Goal: Task Accomplishment & Management: Manage account settings

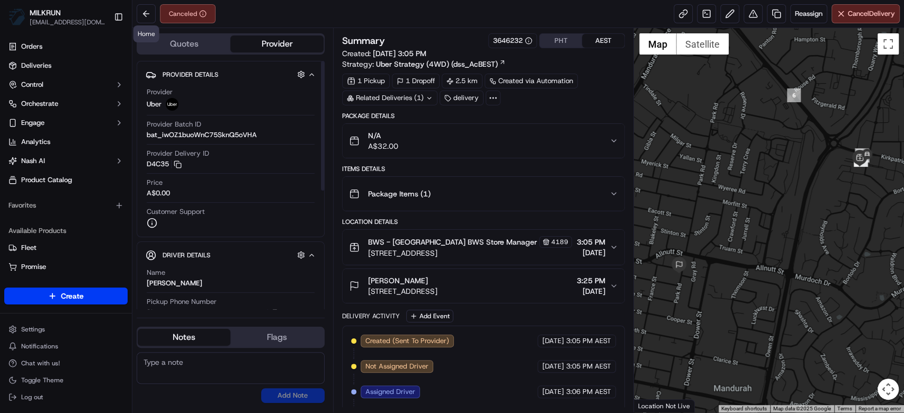
scroll to position [109, 0]
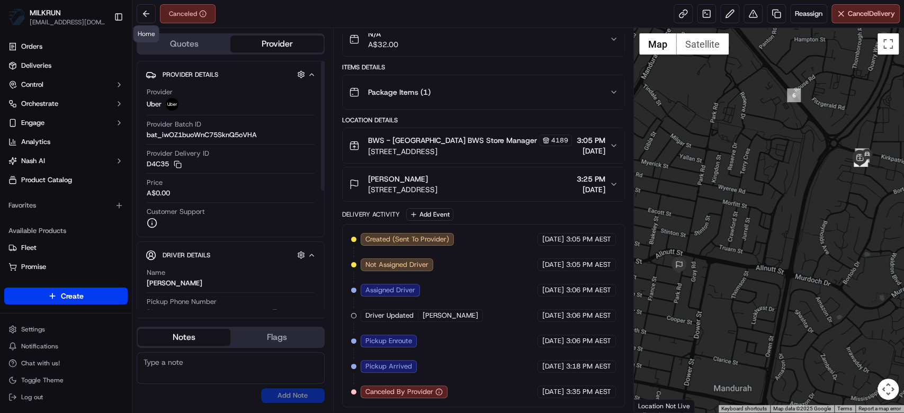
click at [157, 15] on div "Canceled" at bounding box center [176, 13] width 79 height 19
click at [144, 14] on button at bounding box center [146, 13] width 19 height 19
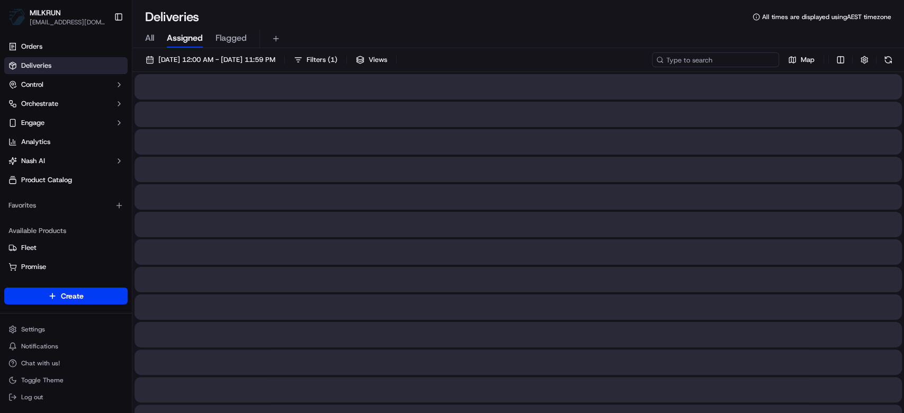
click at [727, 57] on input at bounding box center [715, 59] width 127 height 15
paste input "61262e26-1d18-49f5-a12c-15b1bf9312cb"
drag, startPoint x: 727, startPoint y: 57, endPoint x: 636, endPoint y: 68, distance: 91.8
click at [636, 68] on div "15/09/2025 12:00 AM - 15/09/2025 11:59 PM Filters ( 1 ) Views 61262e26-1d18-49f…" at bounding box center [518, 62] width 772 height 20
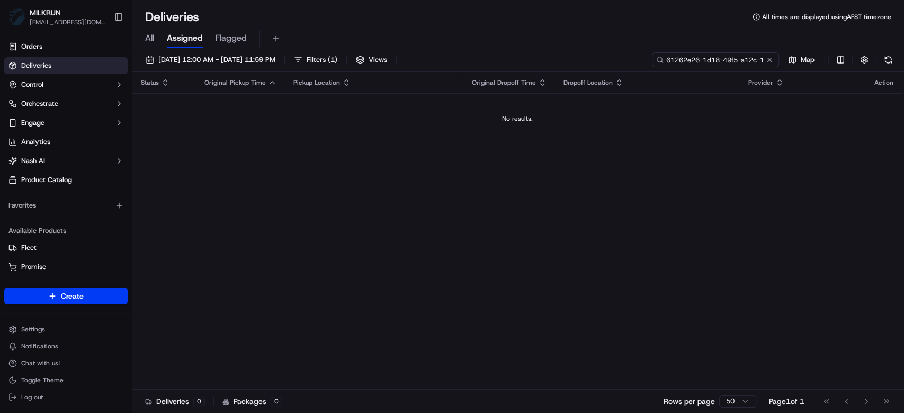
click at [667, 59] on input "61262e26-1d18-49f5-a12c-15b1bf9312cb" at bounding box center [715, 59] width 127 height 15
type input "61262e26-1d18-49f5-a12c-15b1bf9312cb"
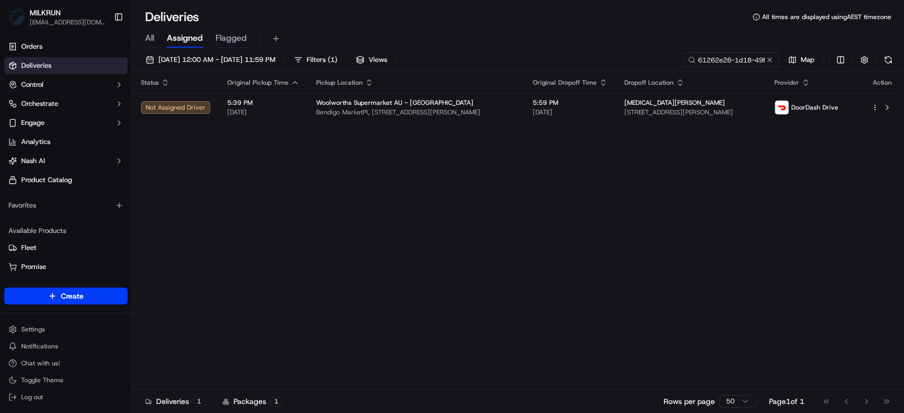
click at [513, 115] on span "Bendigo MarketPl, [STREET_ADDRESS][PERSON_NAME]" at bounding box center [416, 112] width 200 height 8
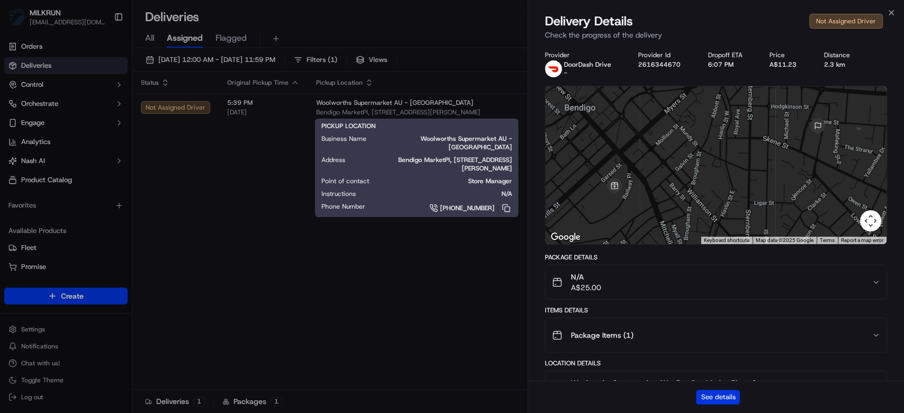
click at [722, 400] on button "See details" at bounding box center [718, 397] width 44 height 15
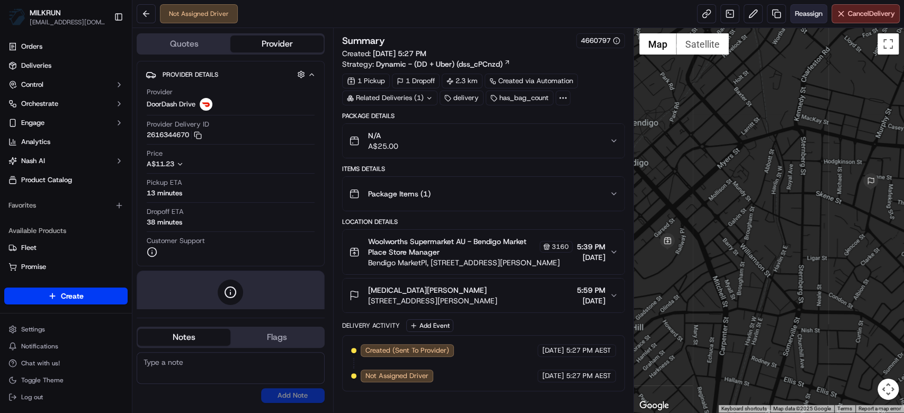
click at [800, 16] on span "Reassign" at bounding box center [809, 14] width 28 height 10
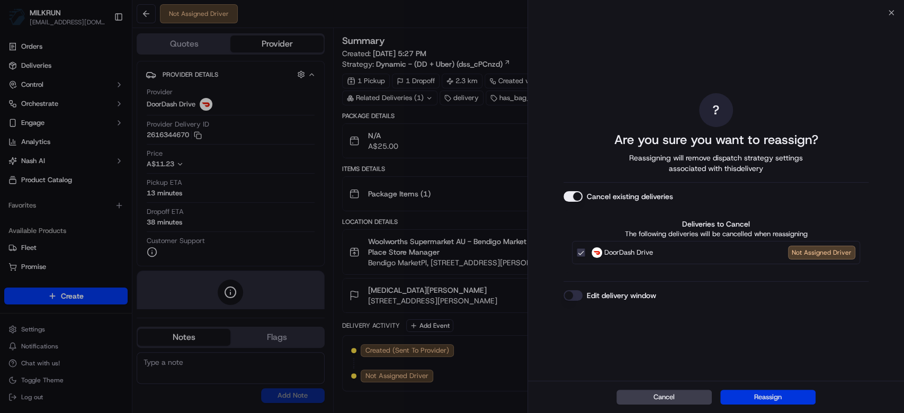
click at [762, 395] on button "Reassign" at bounding box center [767, 397] width 95 height 15
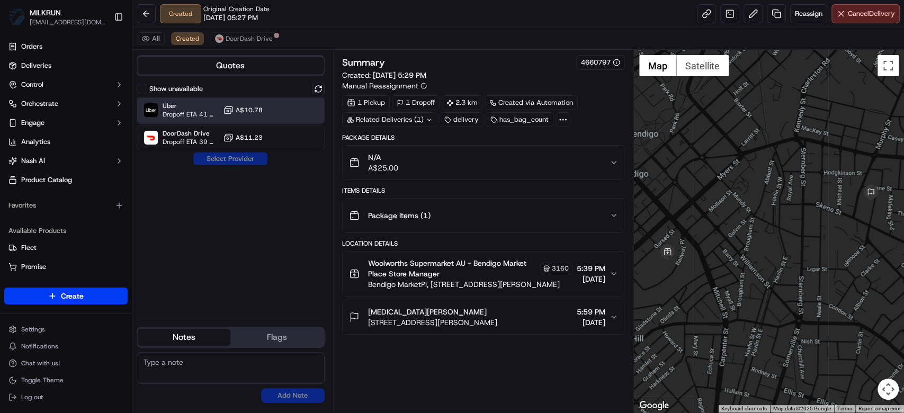
click at [161, 112] on div "Uber Dropoff ETA 41 minutes" at bounding box center [181, 110] width 75 height 17
click at [230, 160] on button "Assign Provider" at bounding box center [230, 159] width 75 height 13
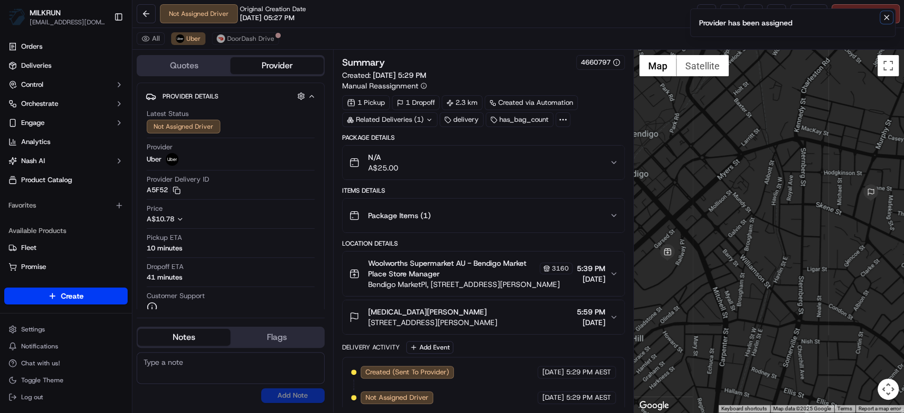
click at [885, 16] on icon "Notifications (F8)" at bounding box center [886, 17] width 8 height 8
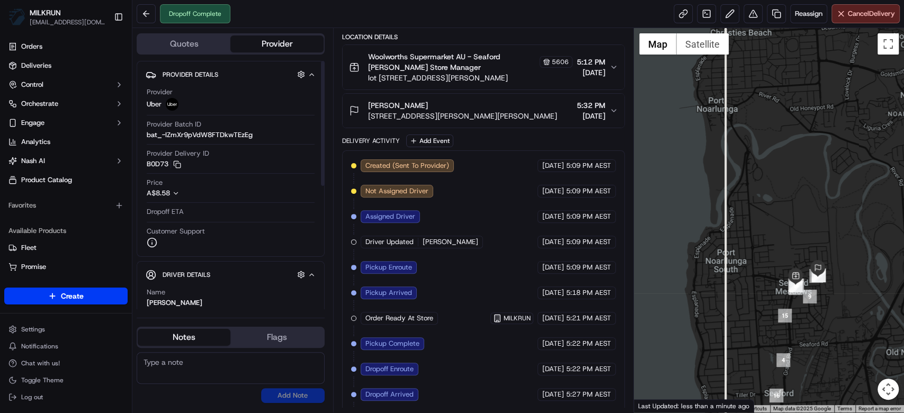
scroll to position [210, 0]
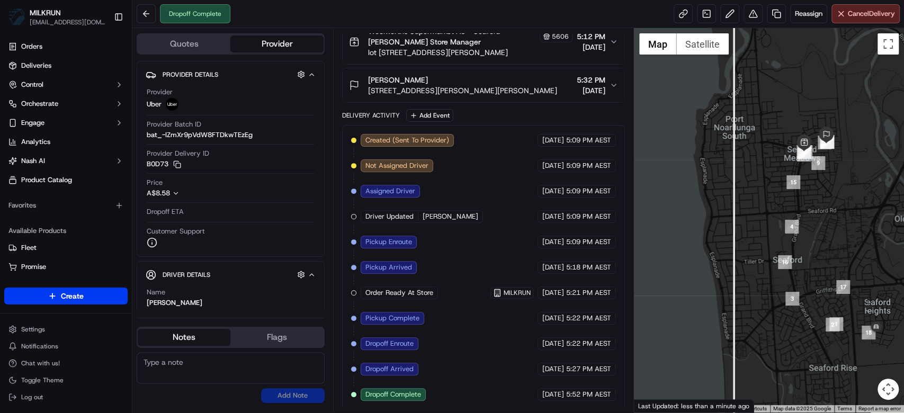
drag, startPoint x: 801, startPoint y: 311, endPoint x: 809, endPoint y: 169, distance: 141.7
click at [809, 169] on div at bounding box center [769, 220] width 270 height 385
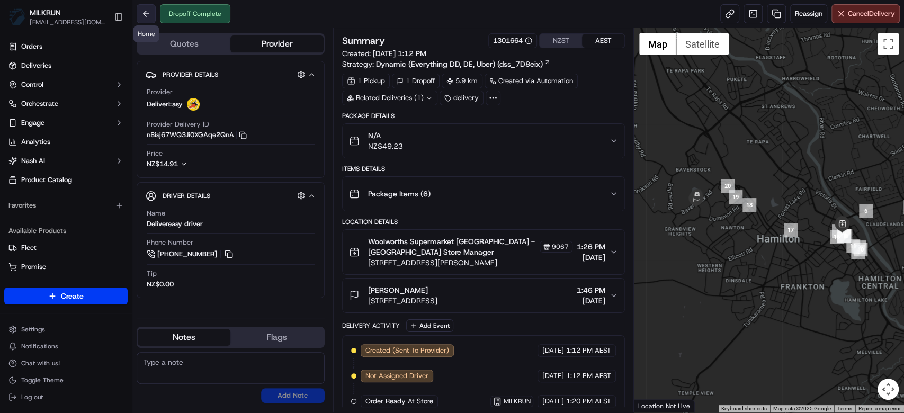
click at [149, 16] on button at bounding box center [146, 13] width 19 height 19
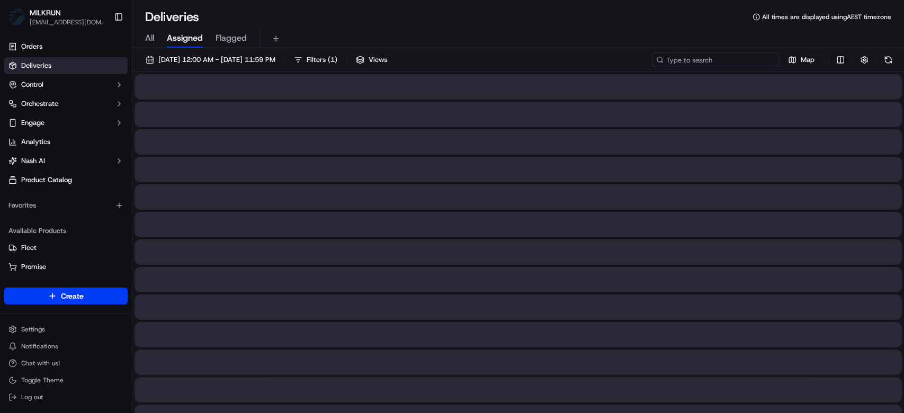
click at [706, 59] on input at bounding box center [715, 59] width 127 height 15
paste input "61262e26-1d18-49f5-a12c-15b1bf9312cb"
type input "61262e26-1d18-49f5-a12c-15b1bf9312cb"
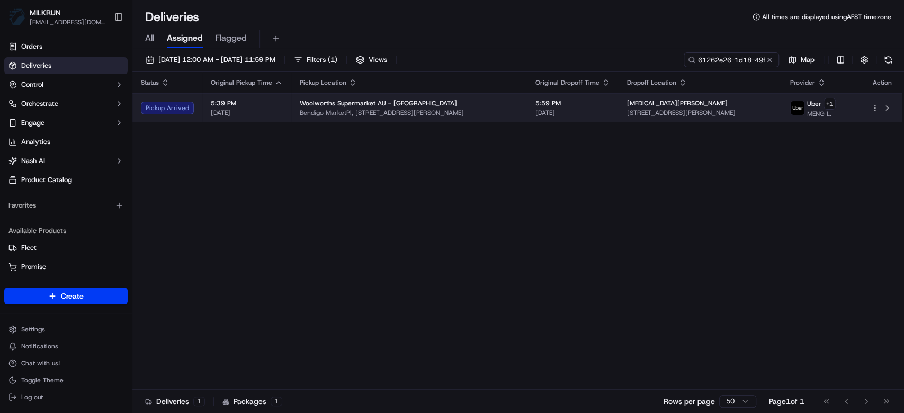
click at [631, 112] on span "[STREET_ADDRESS][PERSON_NAME]" at bounding box center [700, 113] width 146 height 8
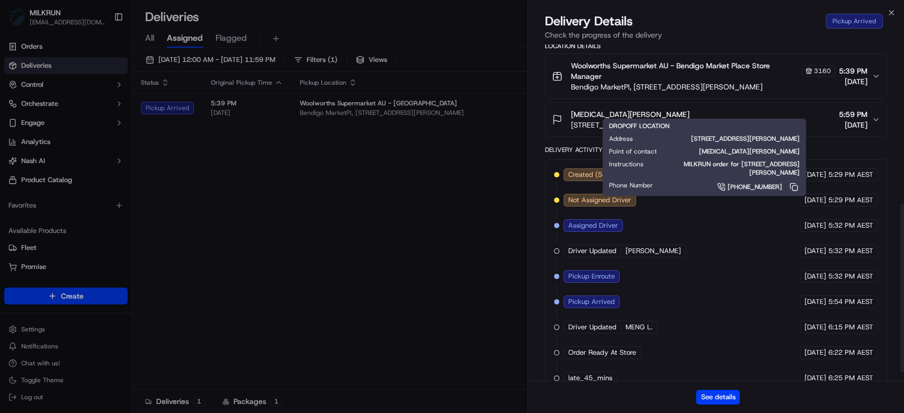
scroll to position [334, 0]
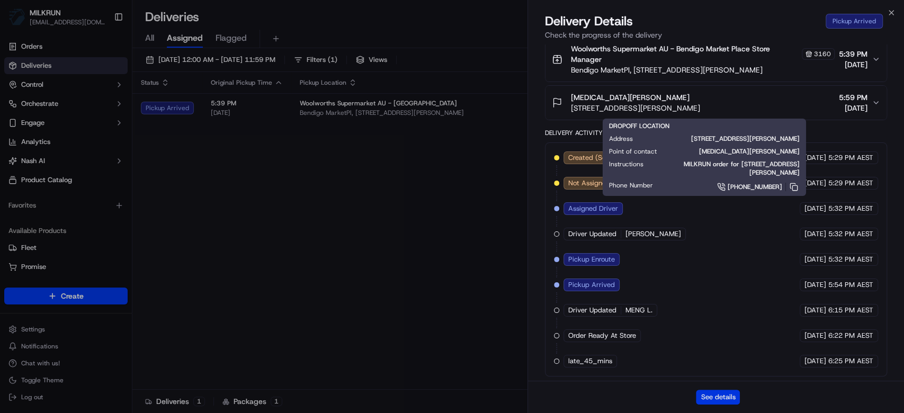
click at [713, 396] on button "See details" at bounding box center [718, 397] width 44 height 15
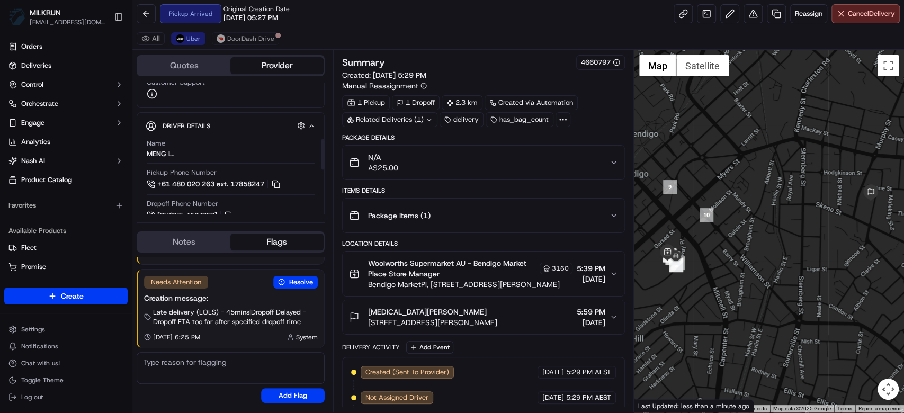
scroll to position [271, 0]
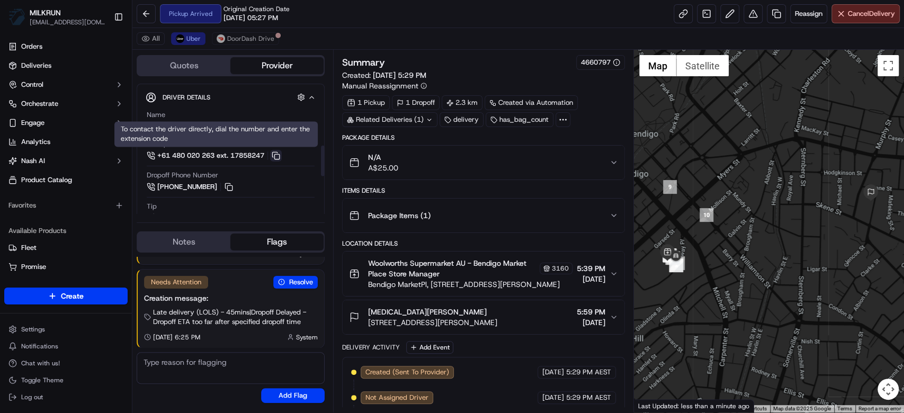
click at [279, 150] on button at bounding box center [276, 156] width 12 height 12
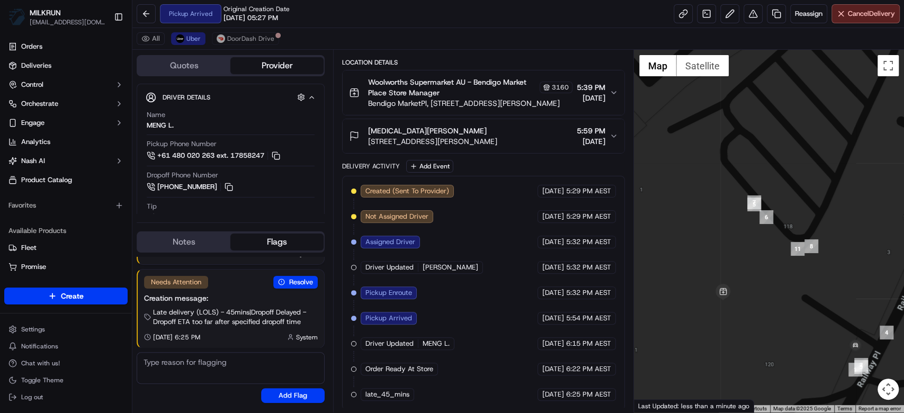
drag, startPoint x: 697, startPoint y: 284, endPoint x: 688, endPoint y: 267, distance: 19.2
click at [688, 267] on div at bounding box center [769, 231] width 270 height 363
click at [728, 301] on div at bounding box center [769, 231] width 270 height 363
